Goal: Information Seeking & Learning: Check status

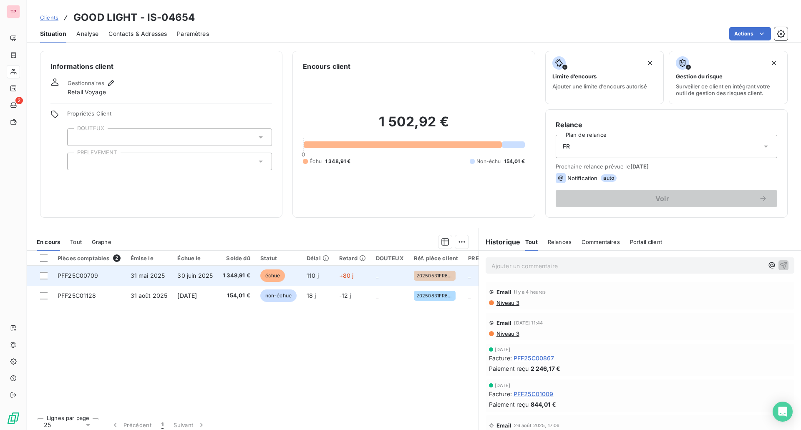
click at [368, 281] on td "+80 j" at bounding box center [352, 276] width 37 height 20
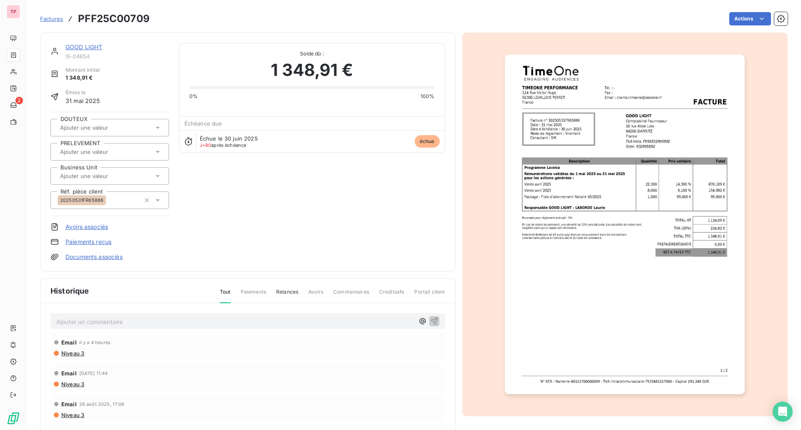
click at [540, 207] on img "button" at bounding box center [625, 225] width 240 height 340
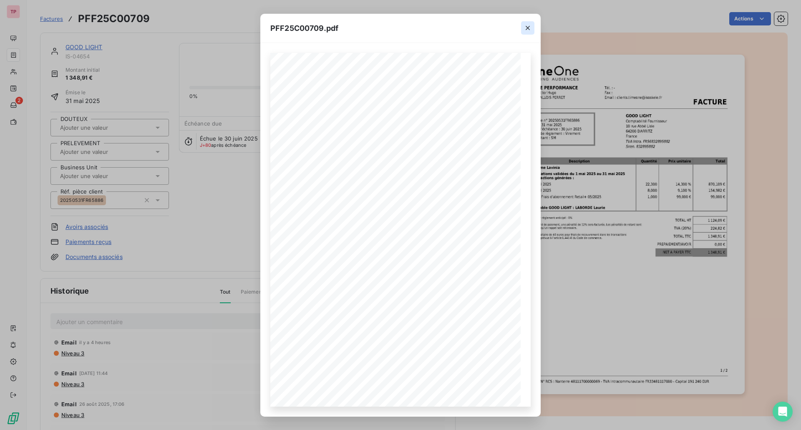
click at [527, 30] on icon "button" at bounding box center [528, 28] width 8 height 8
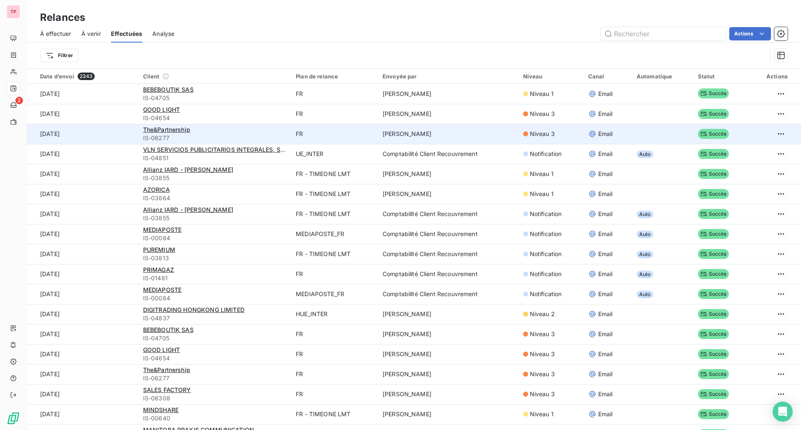
click at [155, 134] on span "IS-06277" at bounding box center [214, 138] width 143 height 8
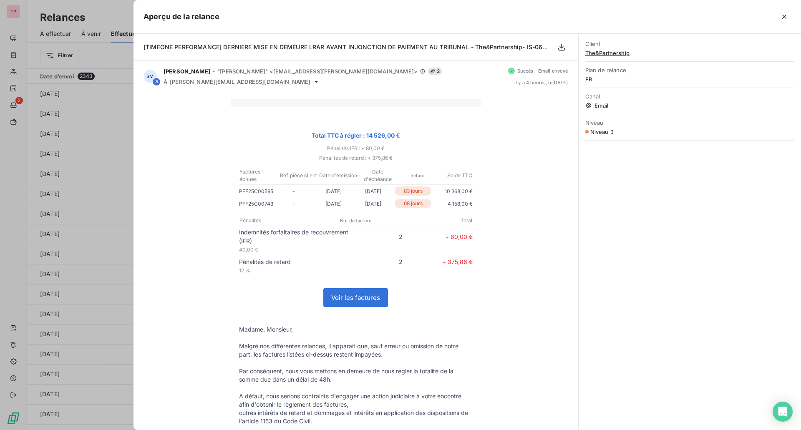
click at [132, 136] on div at bounding box center [400, 215] width 801 height 430
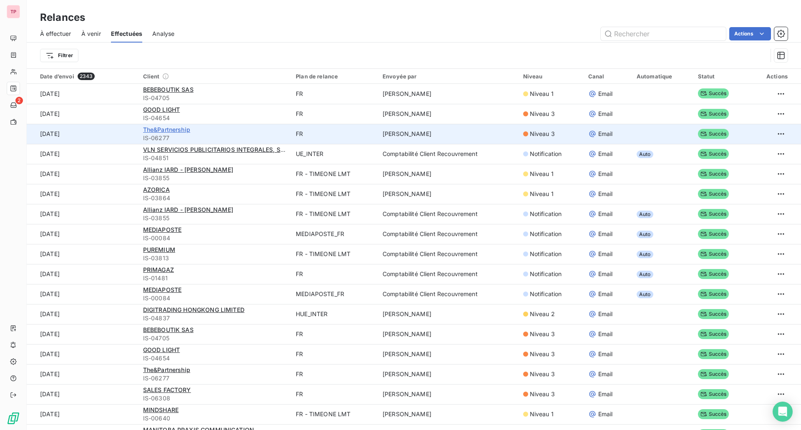
click at [163, 132] on span "The&Partnership" at bounding box center [166, 129] width 47 height 7
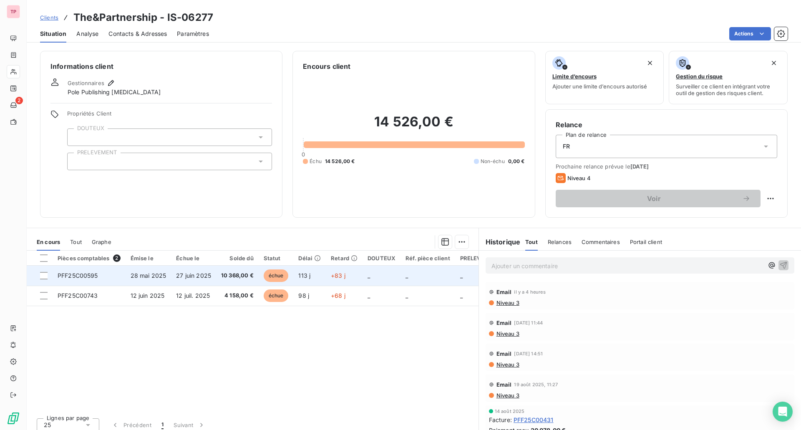
click at [194, 282] on td "27 juin 2025" at bounding box center [193, 276] width 45 height 20
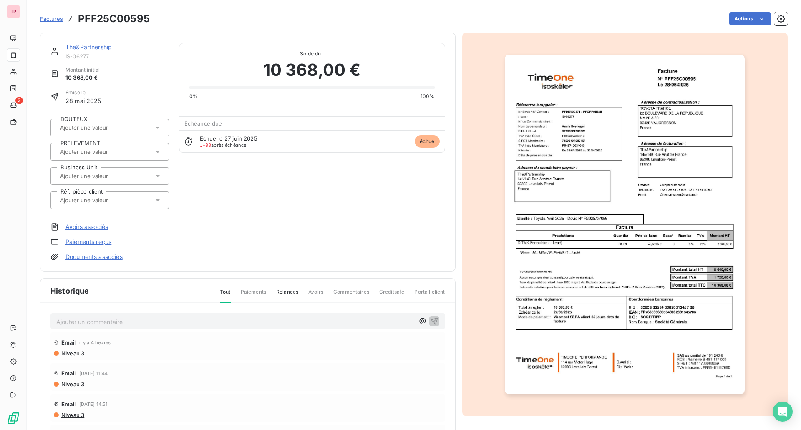
click at [681, 78] on img "button" at bounding box center [625, 225] width 240 height 340
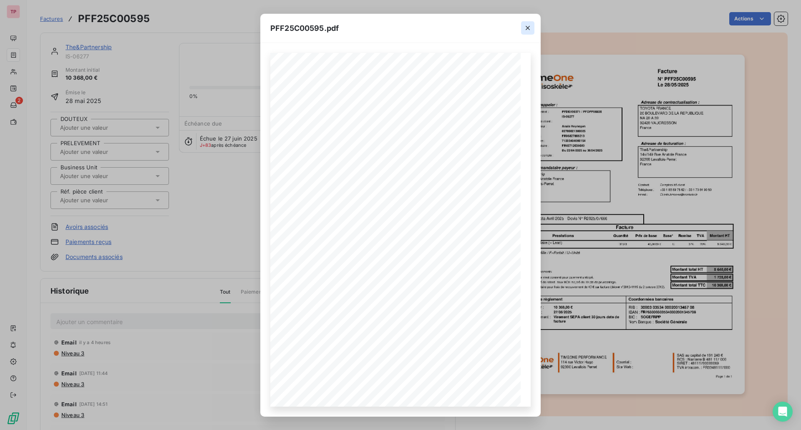
click at [524, 28] on icon "button" at bounding box center [528, 28] width 8 height 8
